Goal: Complete application form

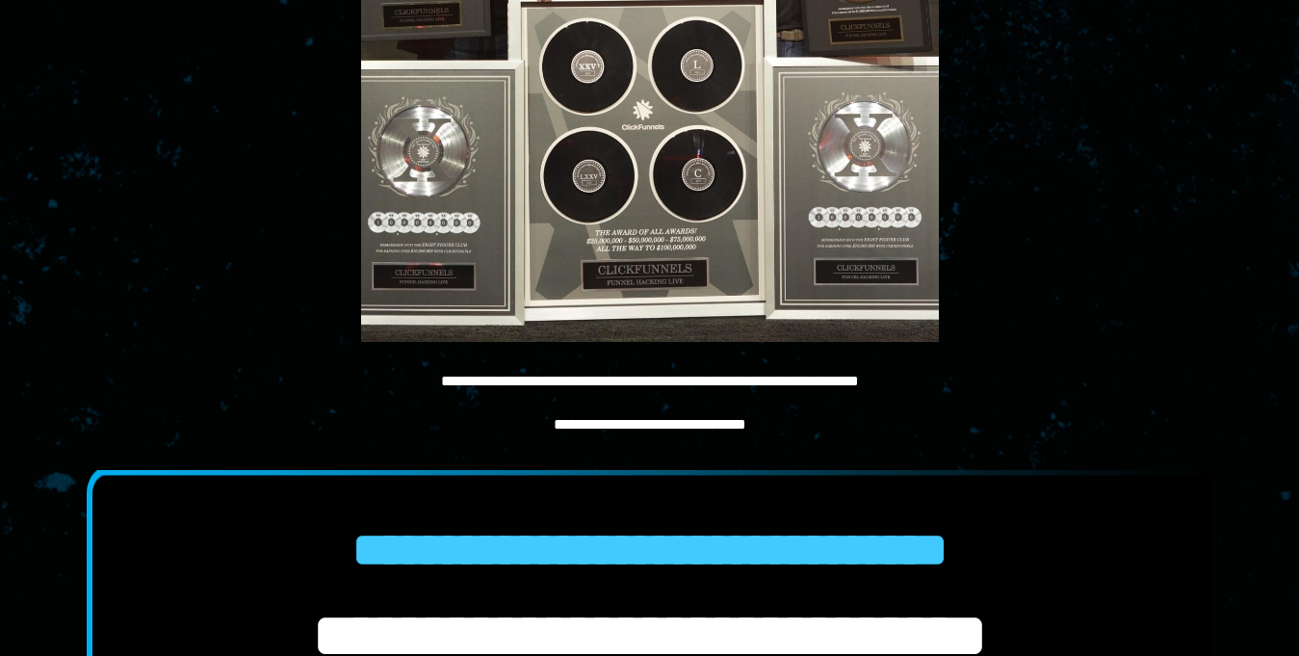
scroll to position [1445, 0]
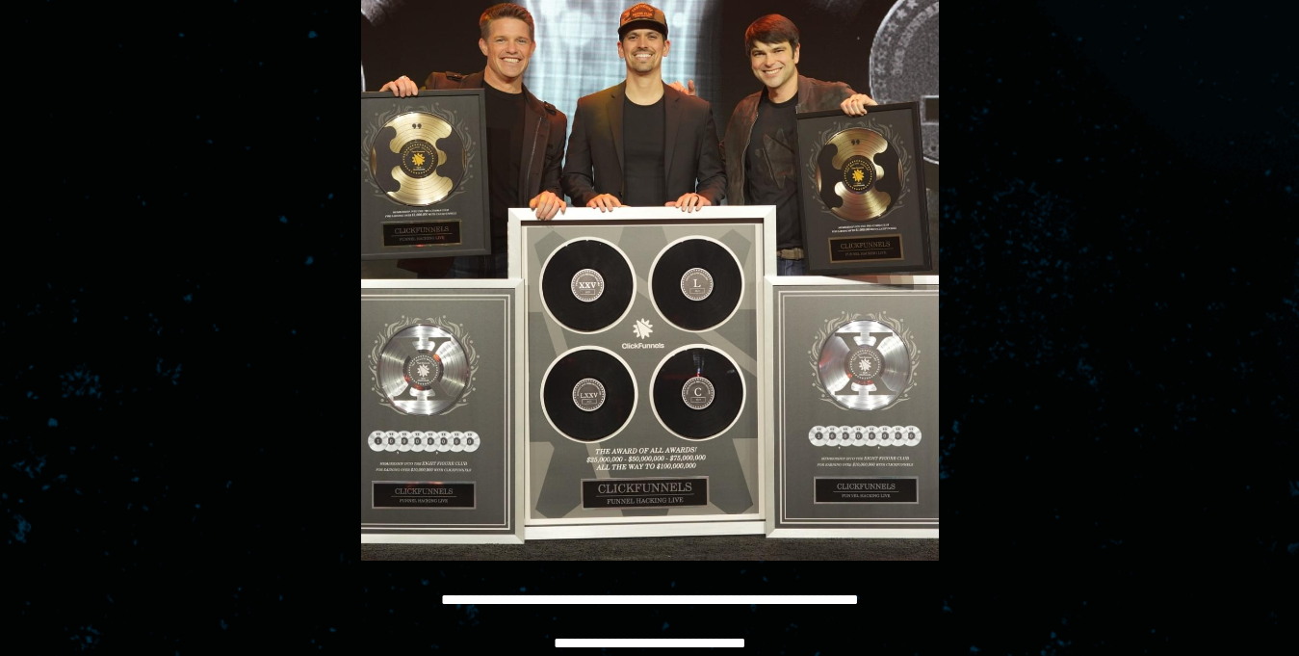
click at [429, 140] on img at bounding box center [650, 247] width 578 height 625
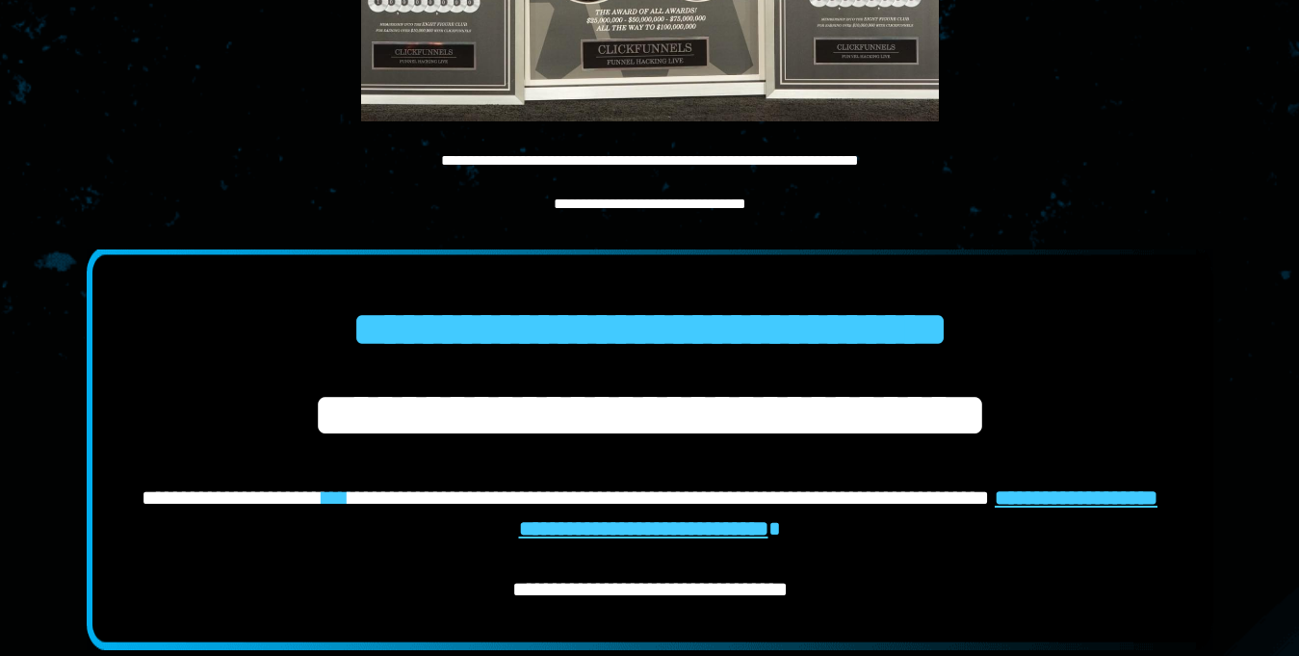
scroll to position [1883, 0]
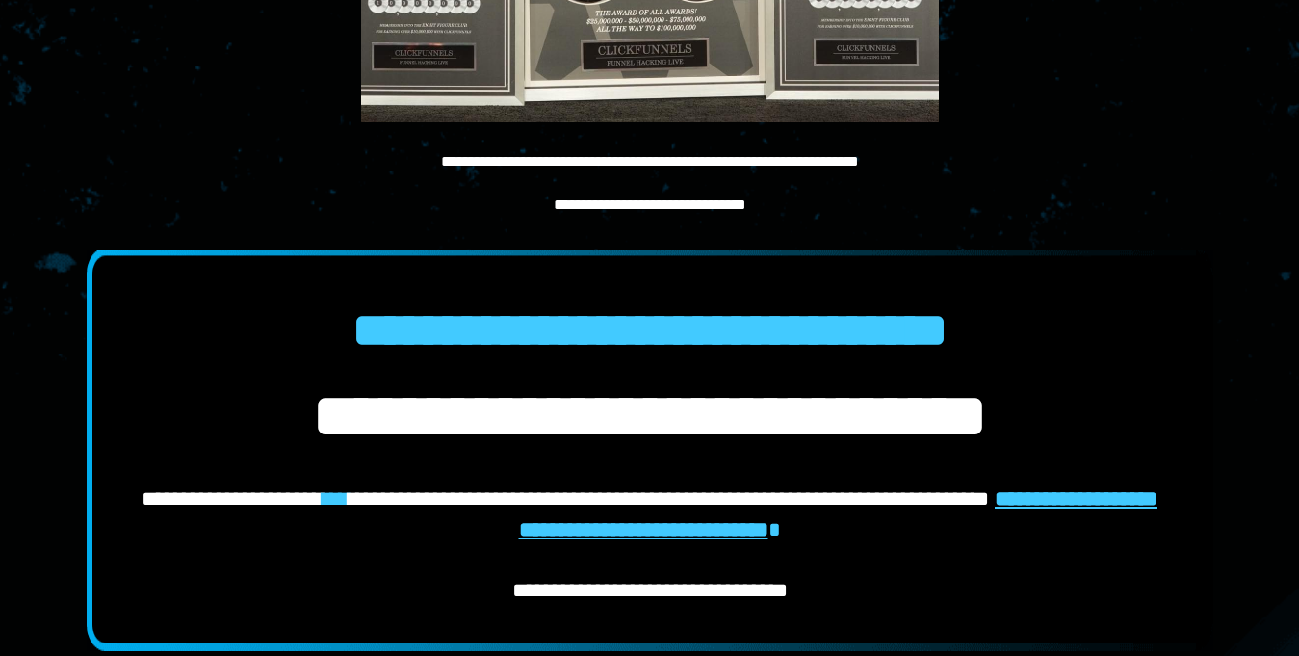
click at [744, 191] on div at bounding box center [649, 183] width 1059 height 22
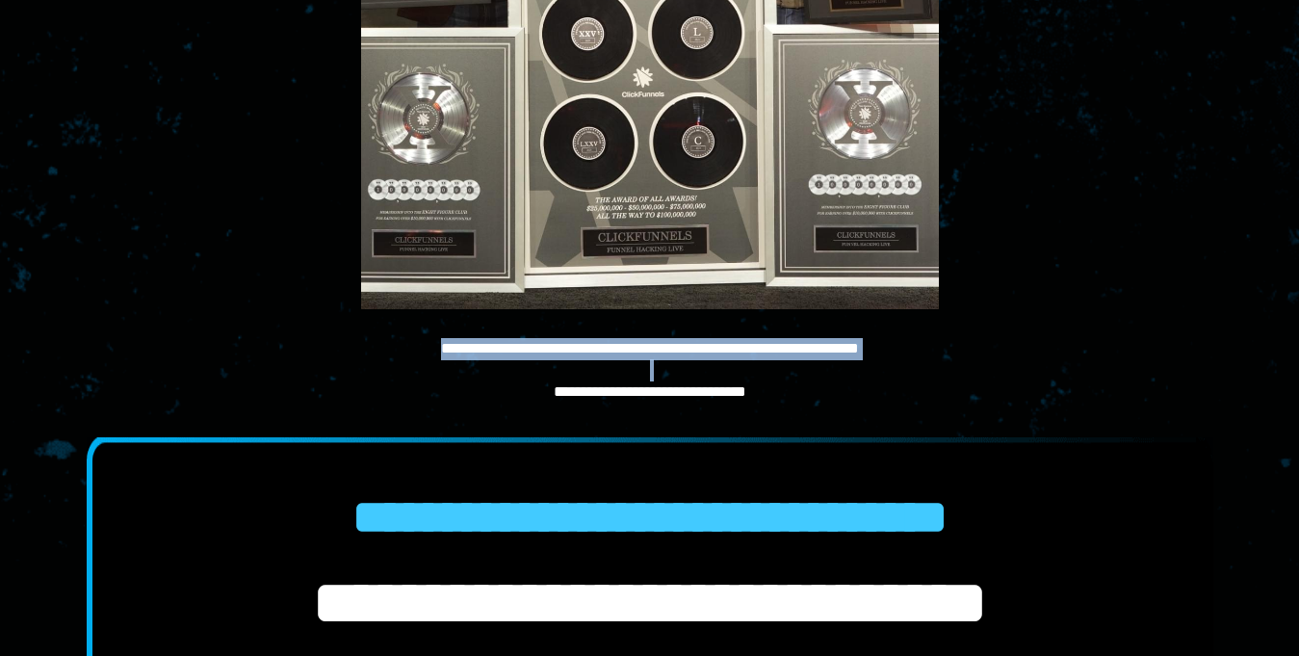
drag, startPoint x: 744, startPoint y: 191, endPoint x: 699, endPoint y: 201, distance: 45.6
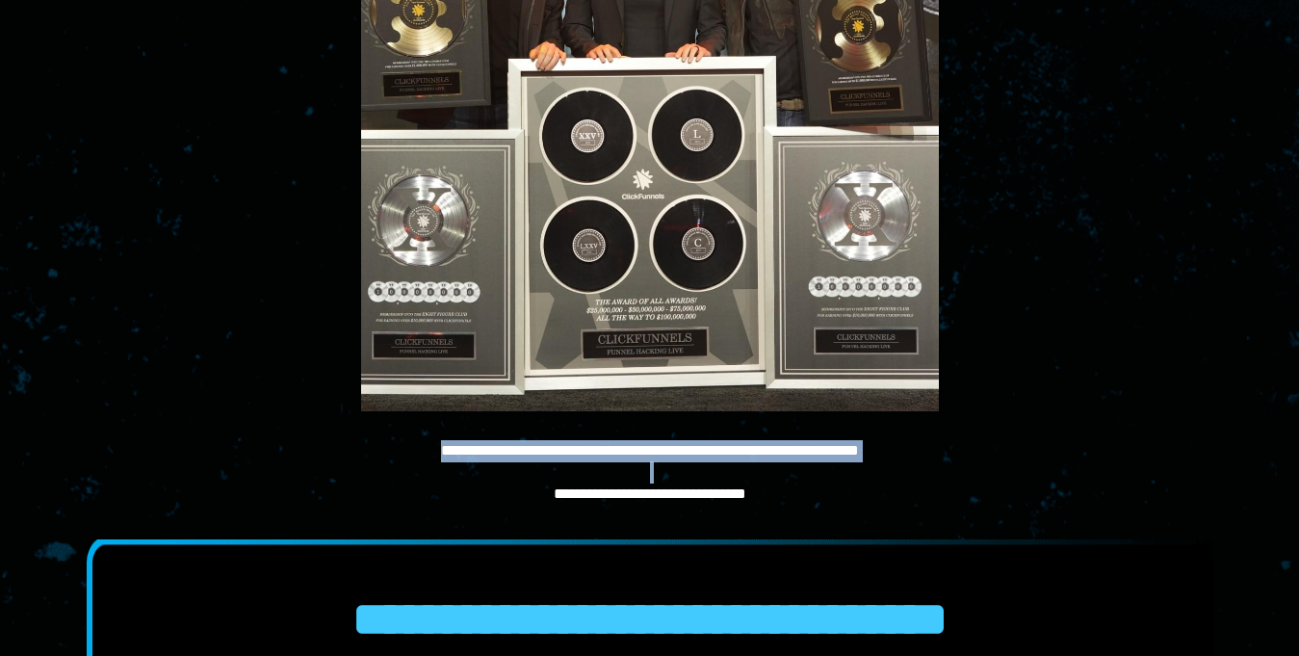
scroll to position [2075, 0]
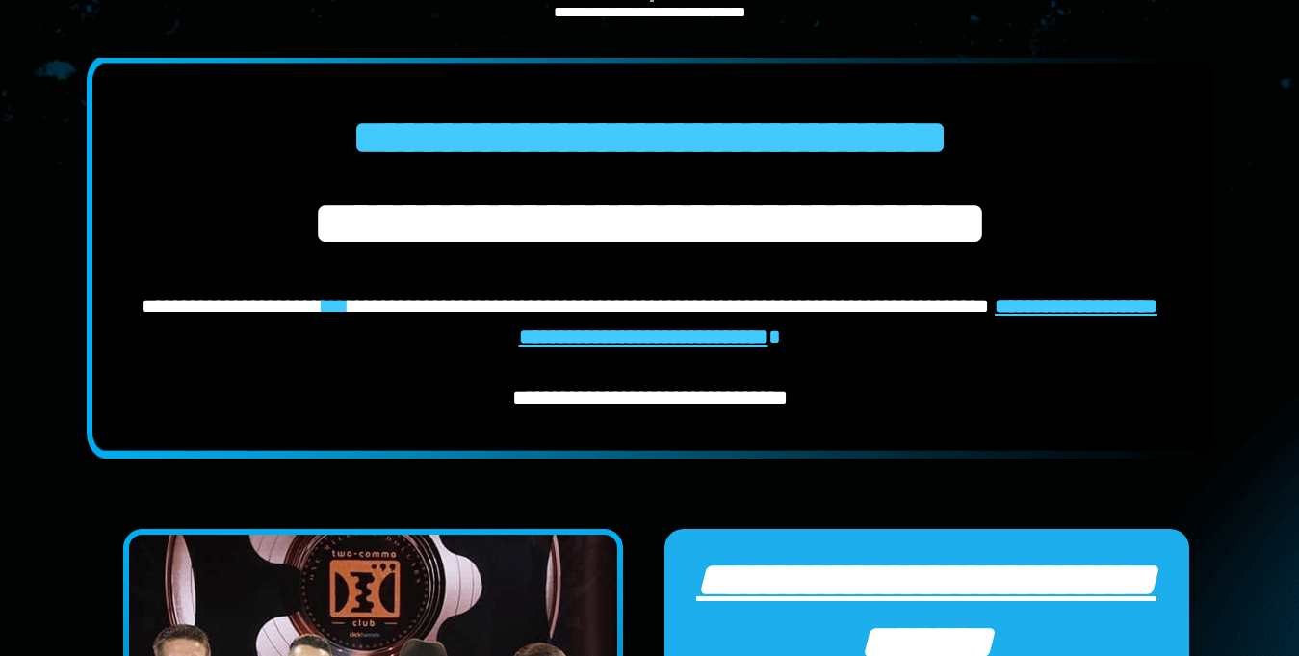
click at [526, 161] on b "**********" at bounding box center [649, 137] width 595 height 47
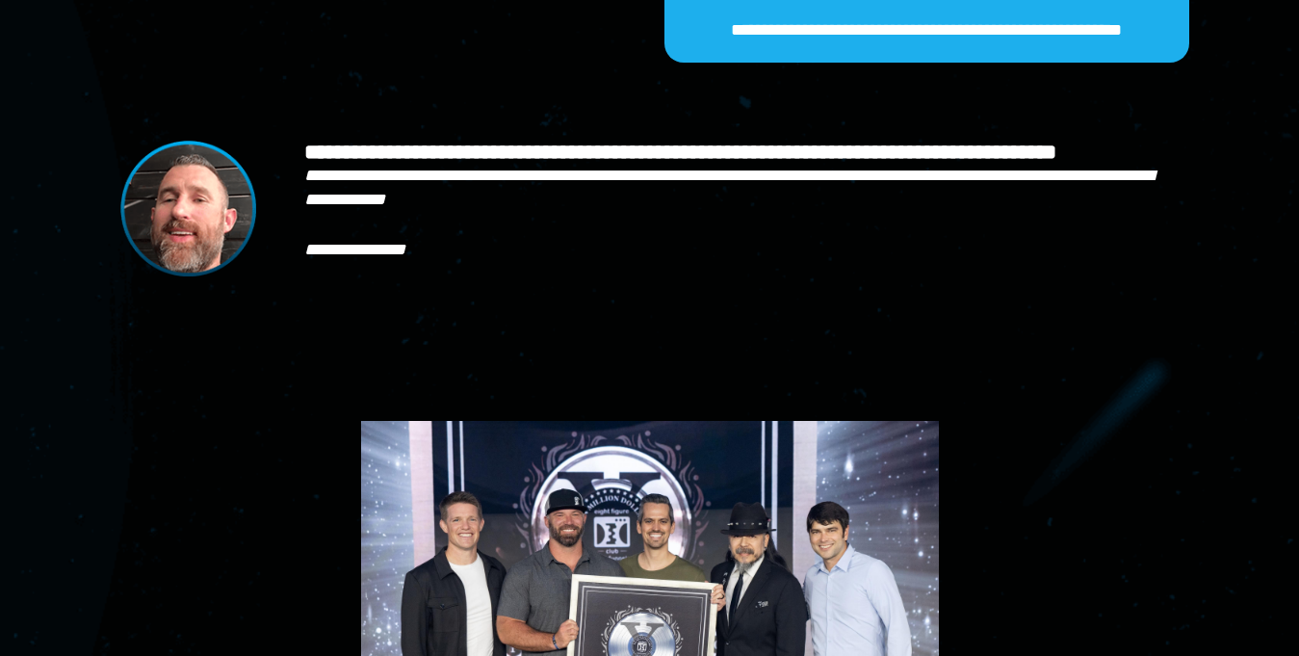
scroll to position [3616, 0]
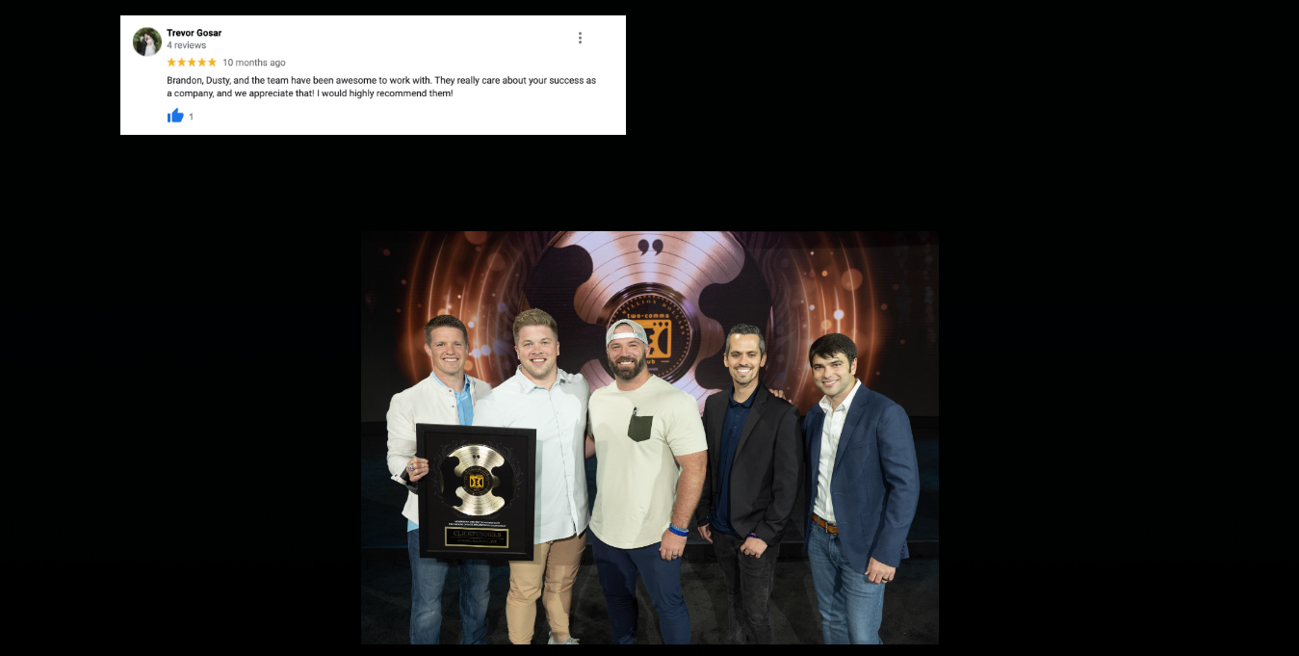
scroll to position [9744, 0]
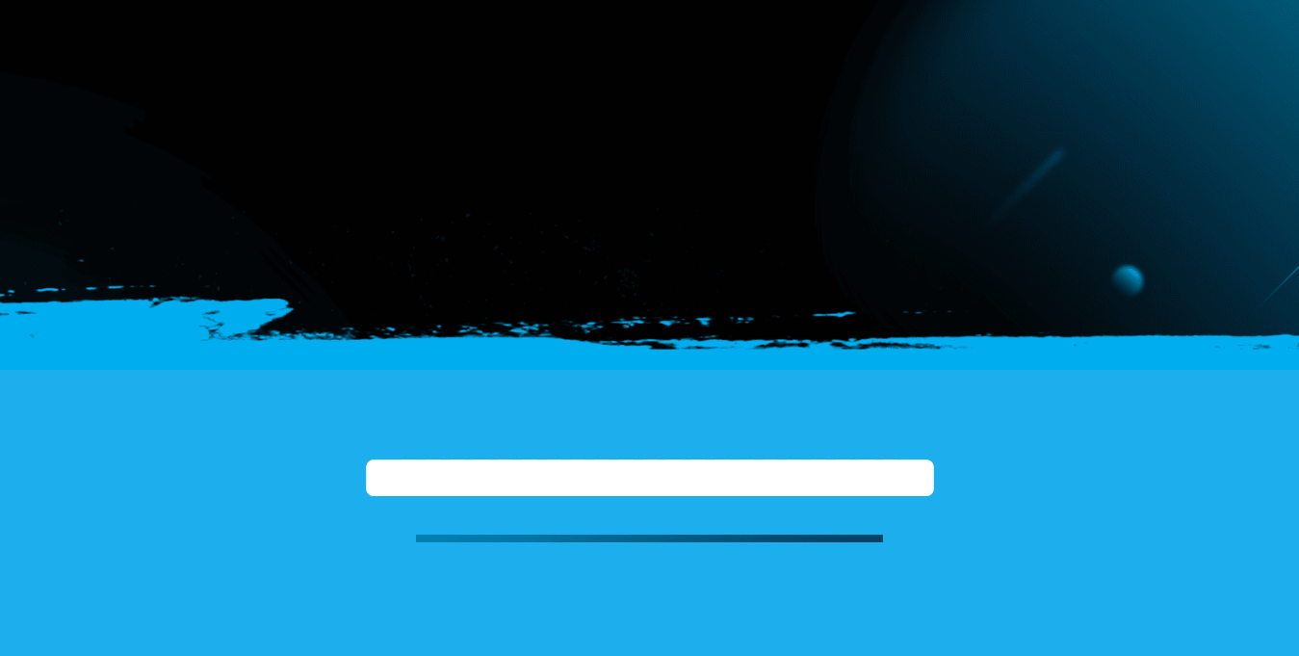
scroll to position [5506, 0]
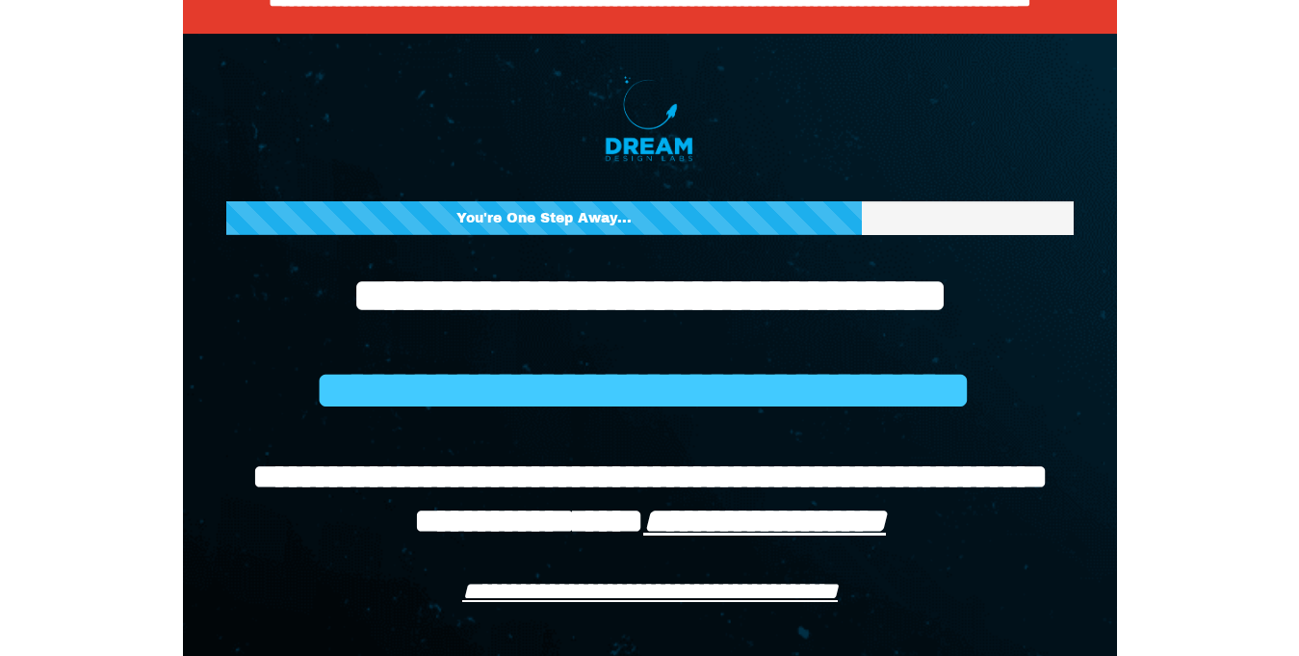
scroll to position [0, 0]
